Goal: Information Seeking & Learning: Check status

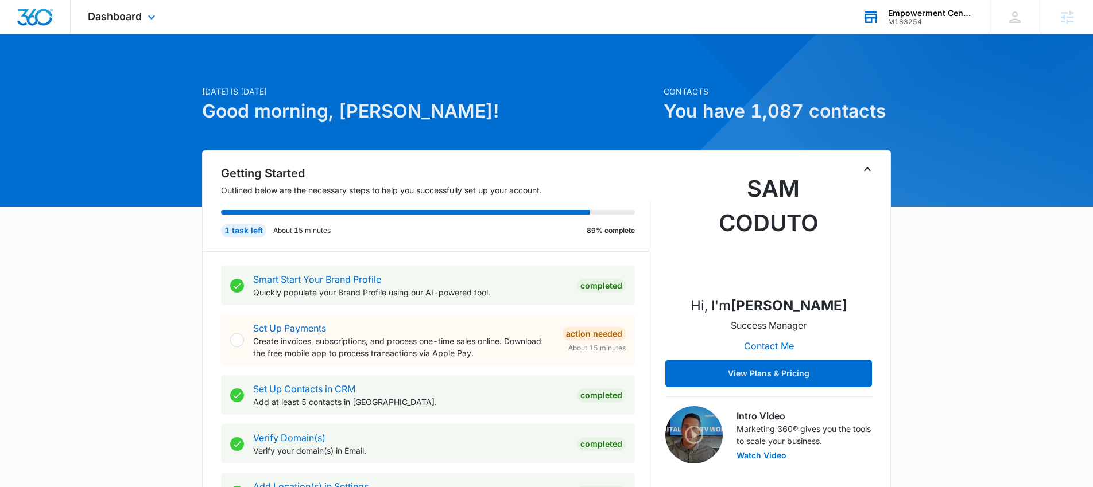
click at [928, 31] on div "Empowerment Center M183254 Your Accounts View All" at bounding box center [917, 17] width 144 height 34
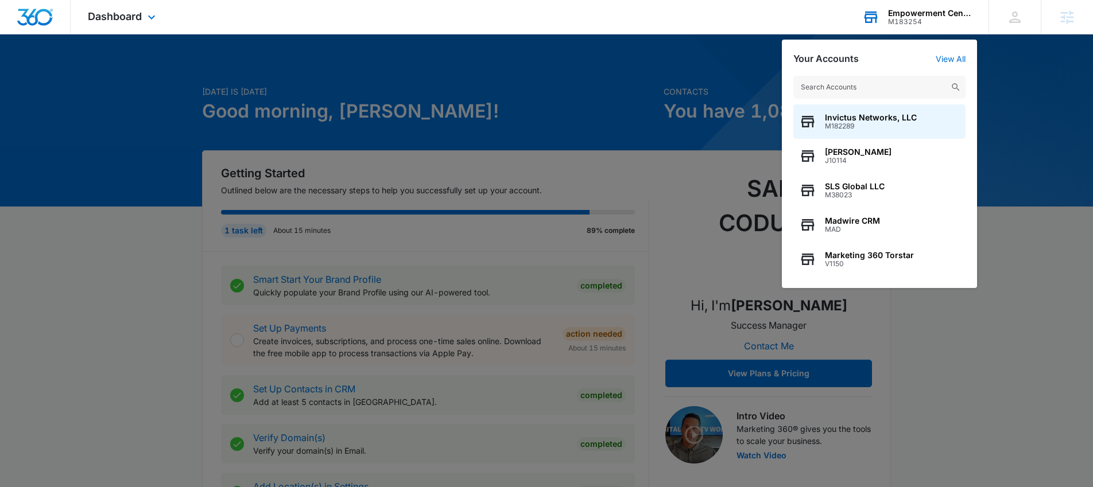
click at [831, 94] on input "text" at bounding box center [879, 87] width 172 height 23
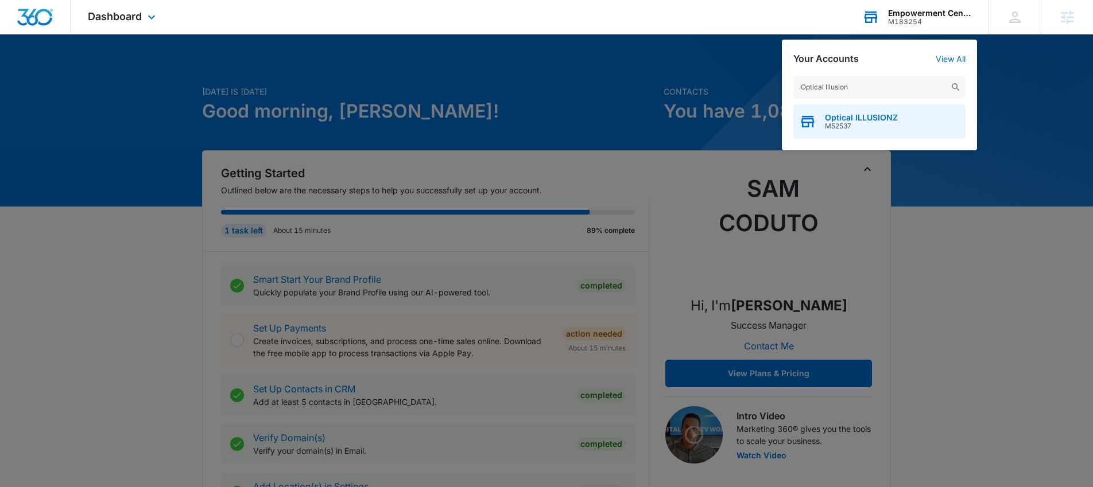
type input "Optical Illusion"
click at [834, 131] on div "Optical ILLUSIONZ M52537" at bounding box center [879, 121] width 172 height 34
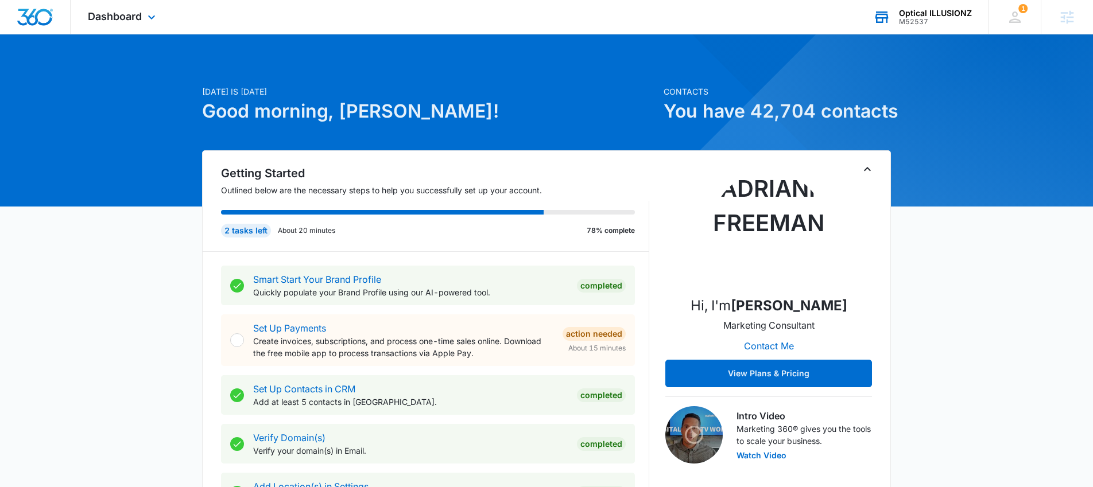
click at [137, 28] on div "Dashboard Apps Reputation Websites Forms CRM Email Social Shop Payments POS Con…" at bounding box center [123, 17] width 105 height 34
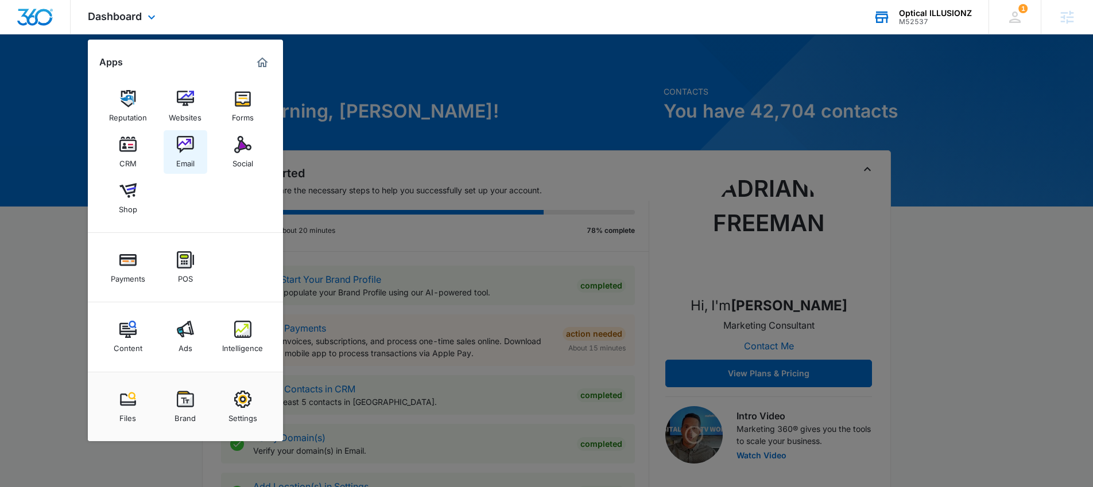
click at [181, 169] on link "Email" at bounding box center [186, 152] width 44 height 44
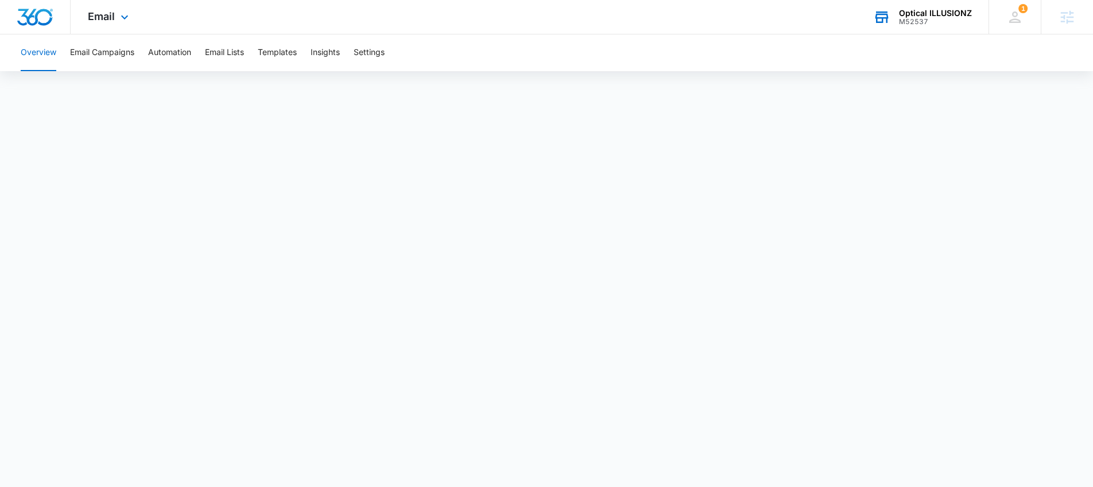
click at [93, 9] on div "Email Apps Reputation Websites Forms CRM Email Social Shop Payments POS Content…" at bounding box center [110, 17] width 78 height 34
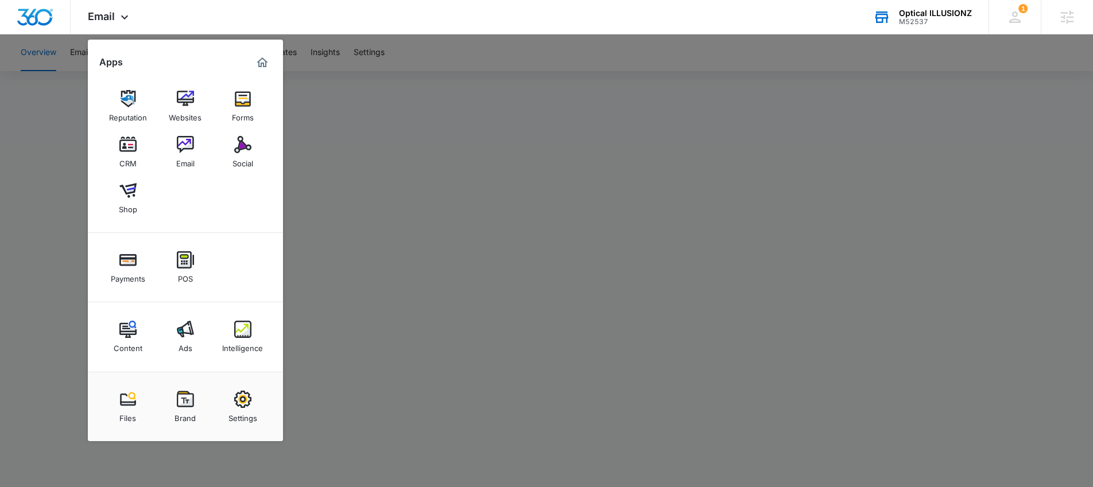
click at [295, 155] on div at bounding box center [546, 243] width 1093 height 487
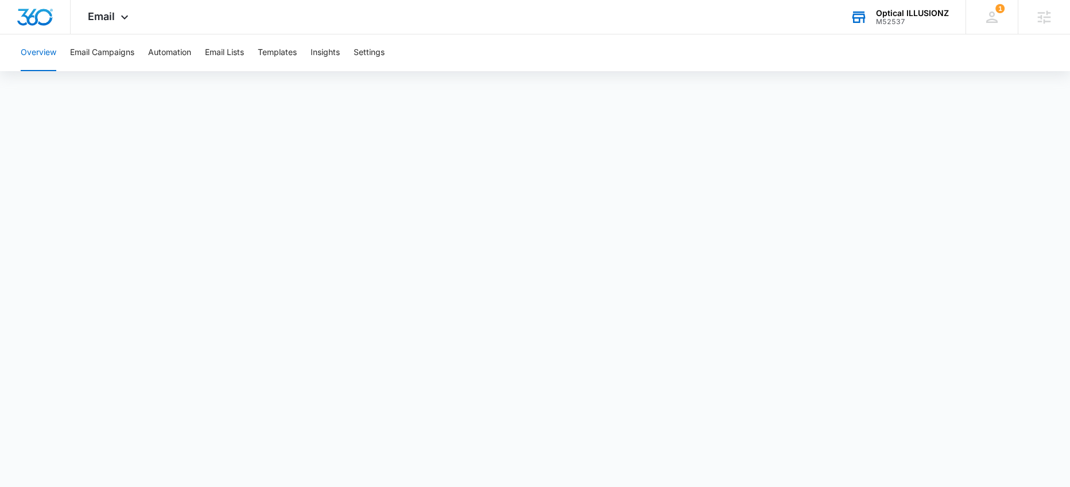
click at [873, 22] on div "Optical ILLUSIONZ M52537 Your Accounts View All" at bounding box center [899, 17] width 133 height 34
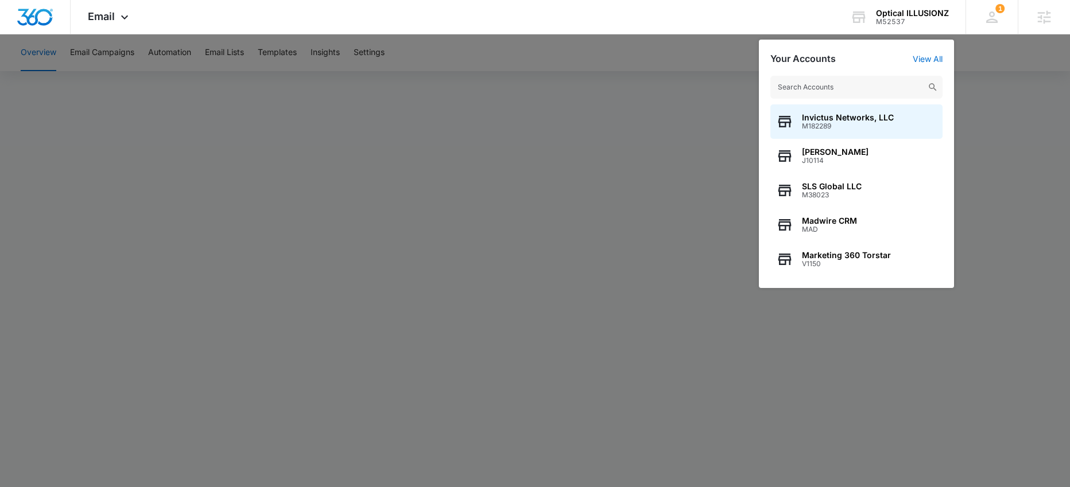
click at [789, 82] on input "text" at bounding box center [856, 87] width 172 height 23
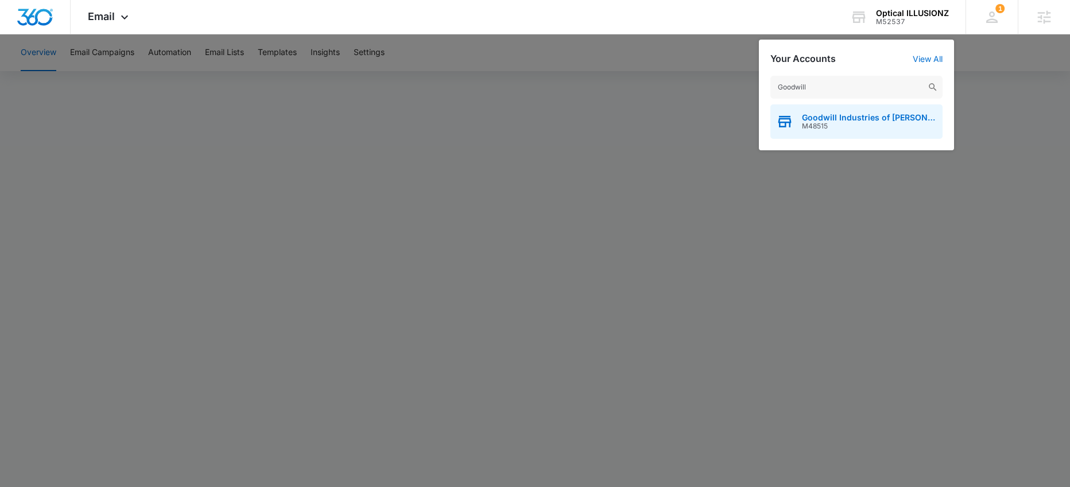
type input "Goodwill"
click at [786, 115] on icon "button" at bounding box center [784, 121] width 17 height 17
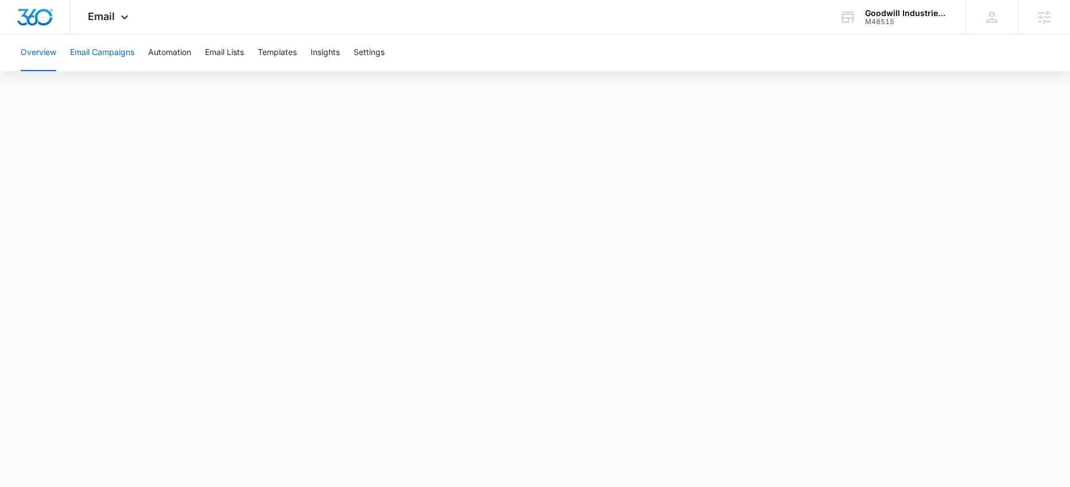
click at [110, 56] on button "Email Campaigns" at bounding box center [102, 52] width 64 height 37
click at [168, 59] on button "Automation" at bounding box center [169, 52] width 43 height 37
click at [314, 56] on button "Insights" at bounding box center [325, 52] width 29 height 37
click at [98, 13] on span "Email" at bounding box center [101, 16] width 27 height 12
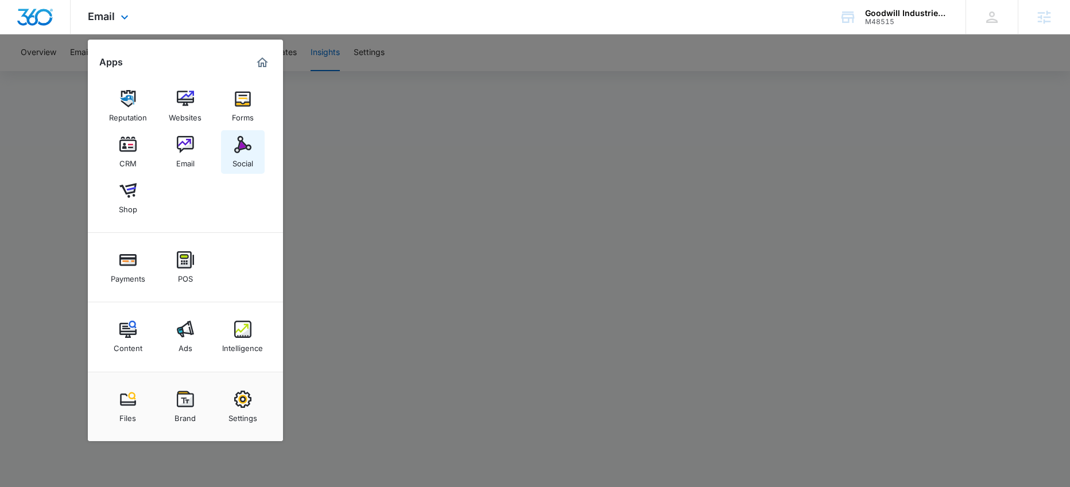
click at [226, 149] on link "Social" at bounding box center [243, 152] width 44 height 44
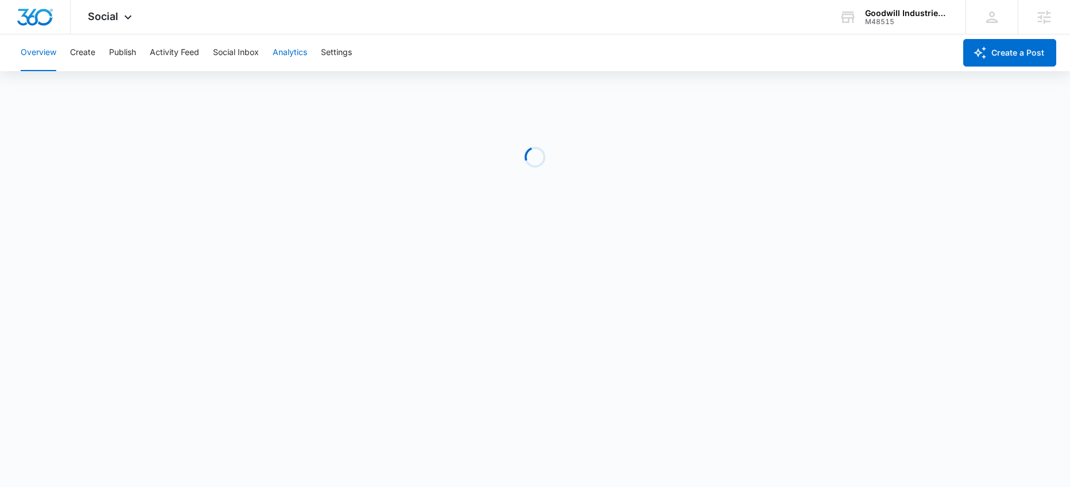
click at [293, 50] on button "Analytics" at bounding box center [290, 52] width 34 height 37
click at [119, 97] on button "Insights" at bounding box center [110, 88] width 29 height 32
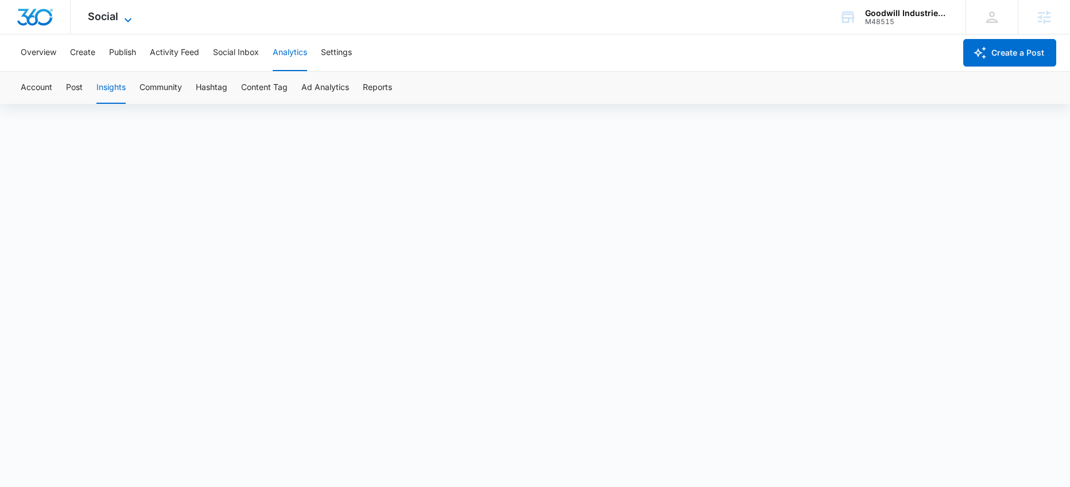
click at [108, 16] on span "Social" at bounding box center [103, 16] width 30 height 12
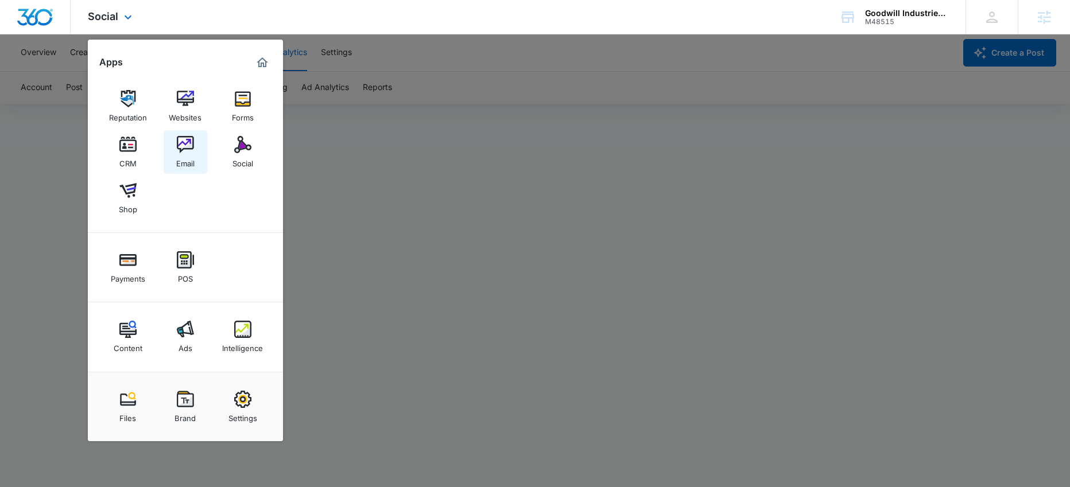
click at [183, 138] on img at bounding box center [185, 144] width 17 height 17
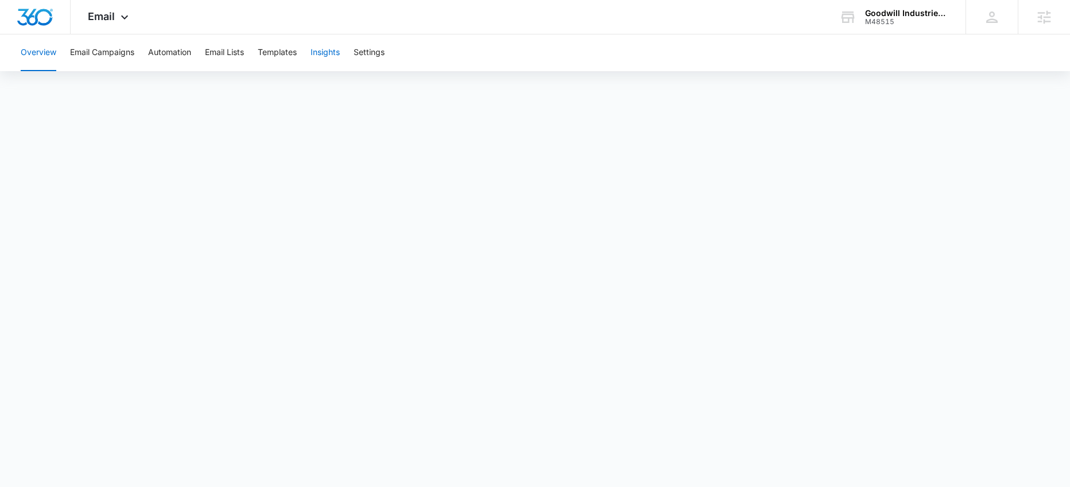
click at [332, 48] on button "Insights" at bounding box center [325, 52] width 29 height 37
click at [166, 60] on button "Automation" at bounding box center [169, 52] width 43 height 37
click at [220, 49] on button "Email Lists" at bounding box center [224, 52] width 39 height 37
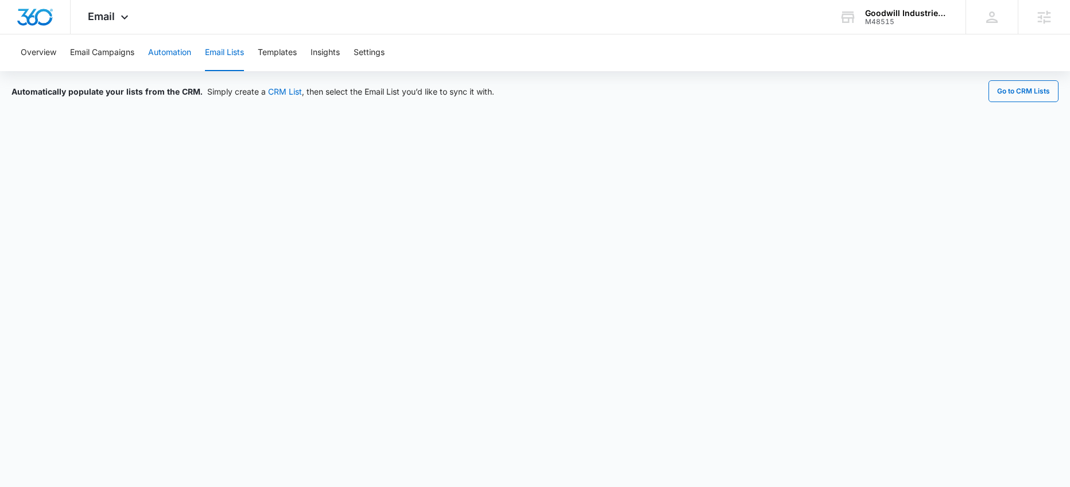
click at [150, 52] on button "Automation" at bounding box center [169, 52] width 43 height 37
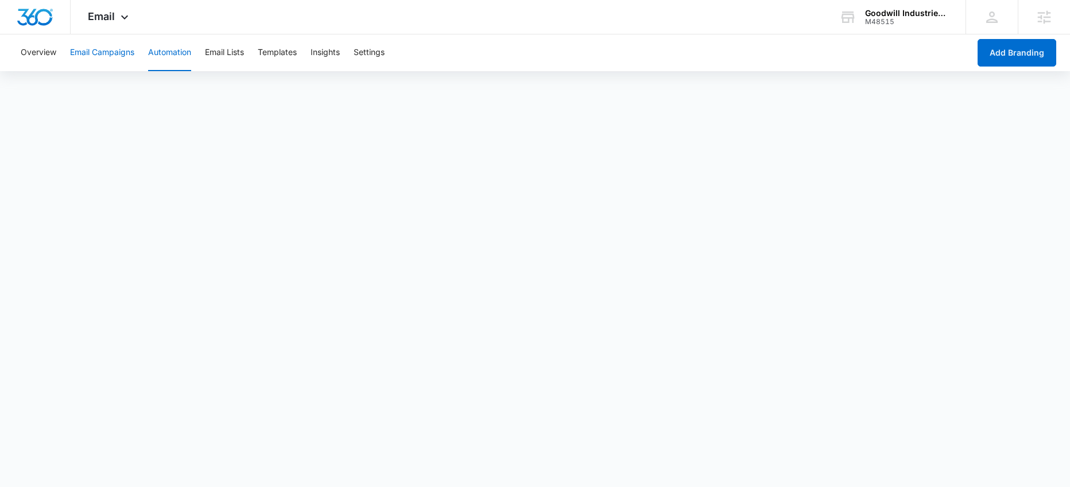
click at [108, 55] on button "Email Campaigns" at bounding box center [102, 52] width 64 height 37
click at [118, 19] on icon at bounding box center [125, 20] width 14 height 14
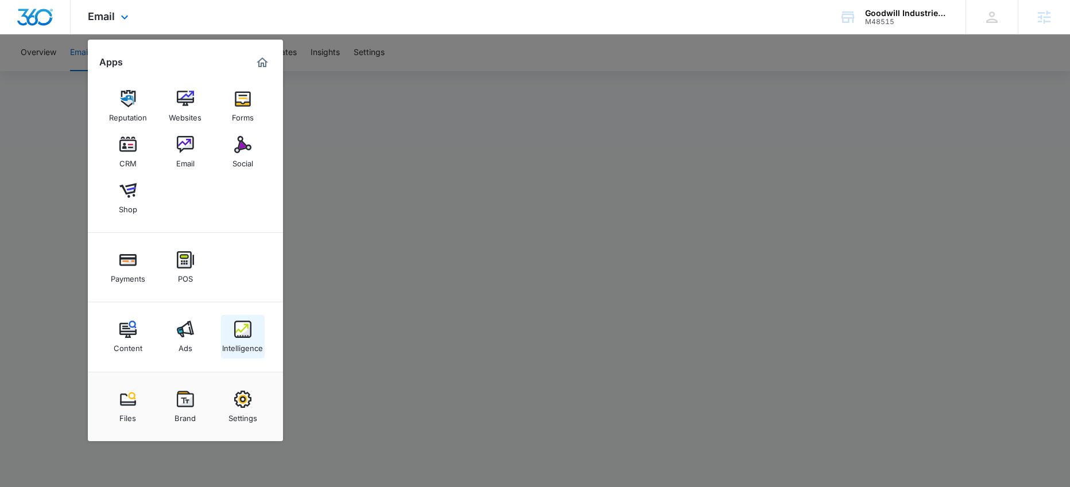
click at [241, 327] on img at bounding box center [242, 329] width 17 height 17
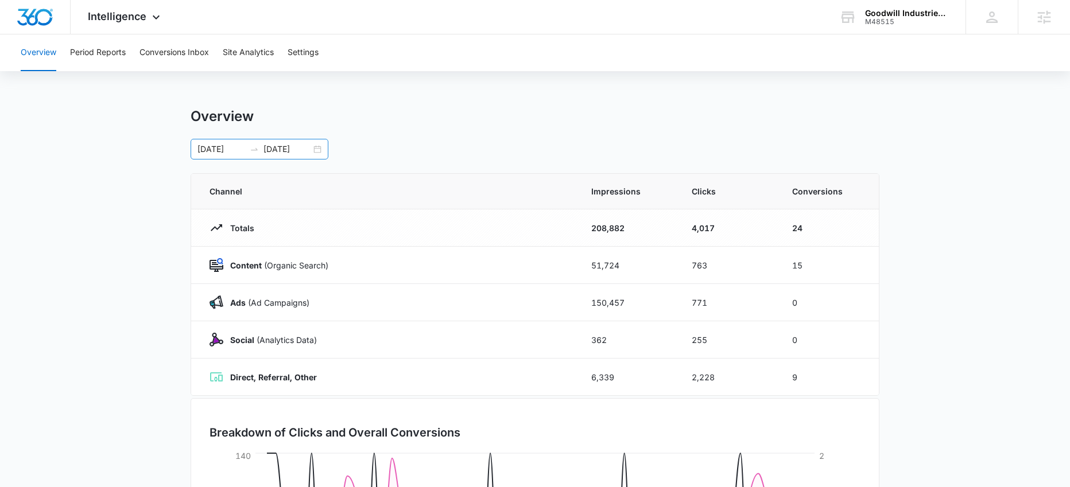
click at [322, 149] on div "[DATE] [DATE]" at bounding box center [260, 149] width 138 height 21
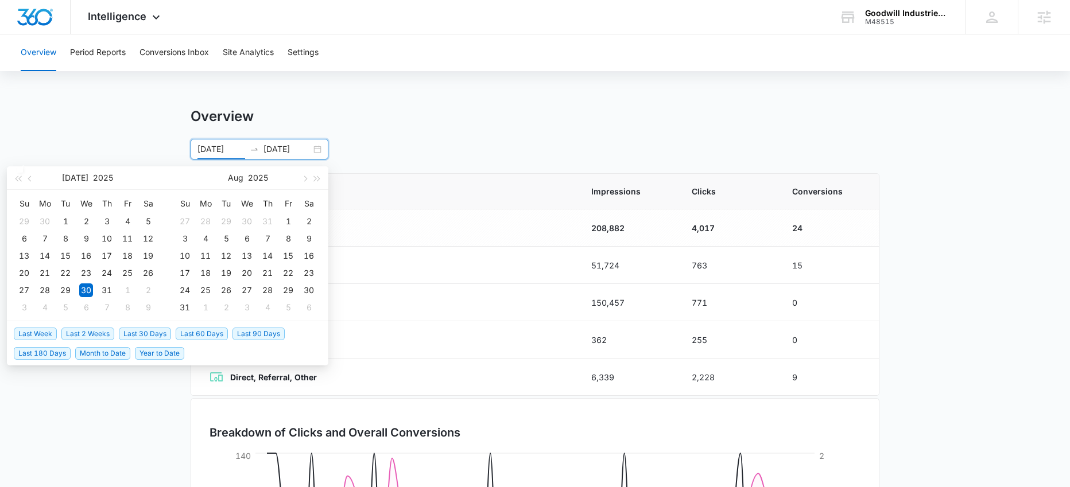
click at [145, 335] on span "Last 30 Days" at bounding box center [145, 334] width 52 height 13
type input "[DATE]"
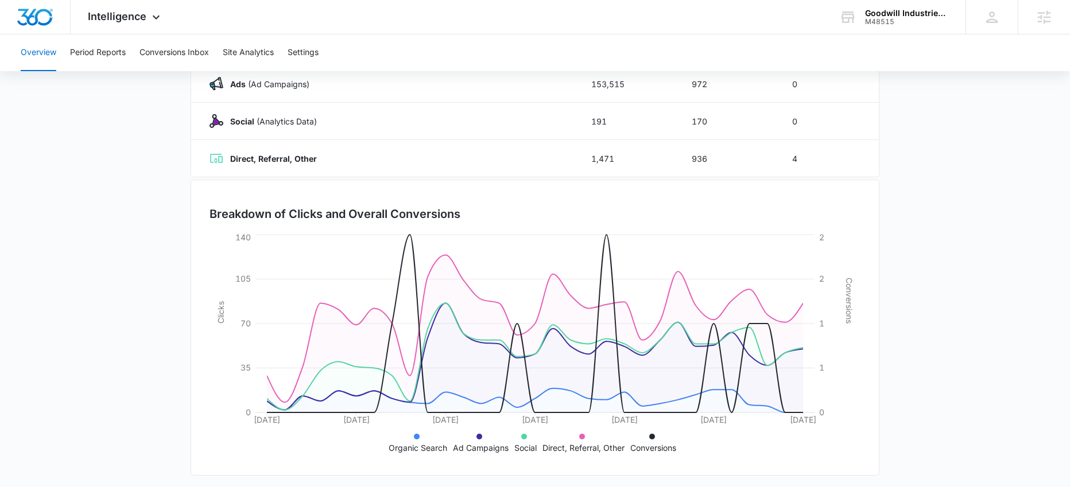
scroll to position [223, 0]
